Goal: Find contact information: Find contact information

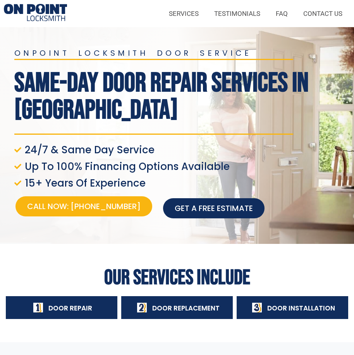
click at [100, 215] on link "Call Now: [PHONE_NUMBER]" at bounding box center [83, 206] width 137 height 20
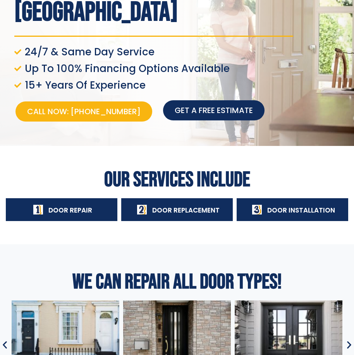
scroll to position [155, 0]
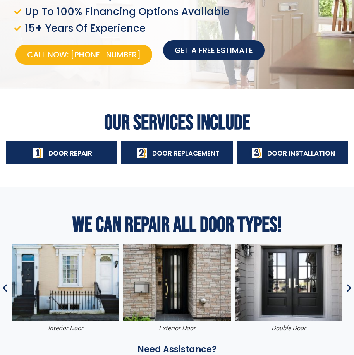
click at [194, 50] on span "Get a free estimate" at bounding box center [214, 50] width 78 height 11
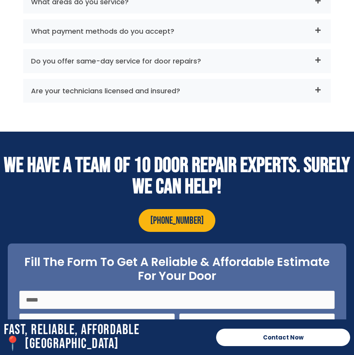
scroll to position [2935, 0]
